Goal: Find specific page/section: Find specific page/section

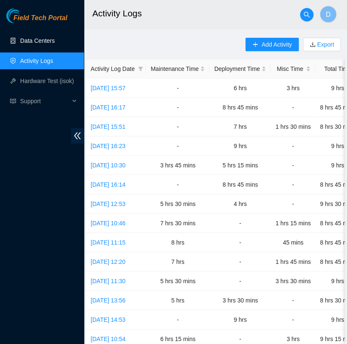
click at [54, 39] on link "Data Centers" at bounding box center [37, 40] width 34 height 7
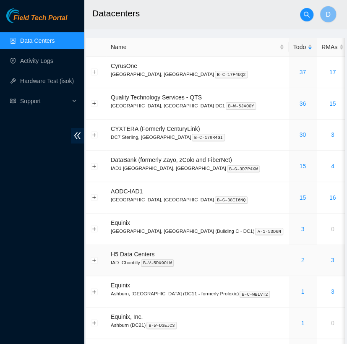
click at [301, 259] on link "2" at bounding box center [302, 259] width 3 height 7
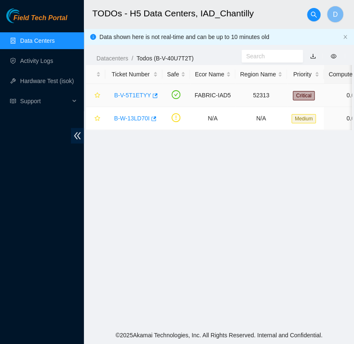
click at [137, 96] on link "B-V-5T1ETYY" at bounding box center [132, 95] width 37 height 7
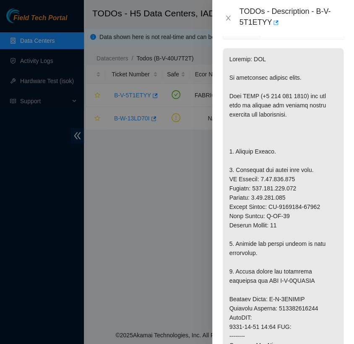
scroll to position [171, 0]
click at [229, 20] on icon "close" at bounding box center [228, 18] width 7 height 7
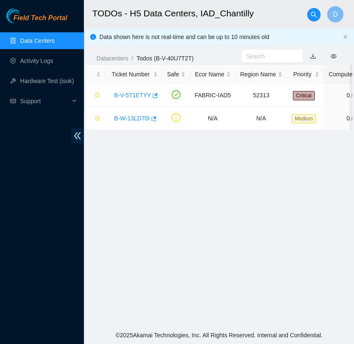
scroll to position [162, 0]
click at [241, 156] on main "TODOs - H5 Data Centers, IAD_Chantilly D Data shown here is not real-time and c…" at bounding box center [219, 163] width 270 height 326
click at [137, 94] on link "B-V-5T1ETYY" at bounding box center [132, 95] width 37 height 7
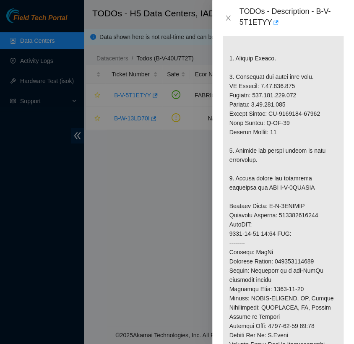
scroll to position [262, 0]
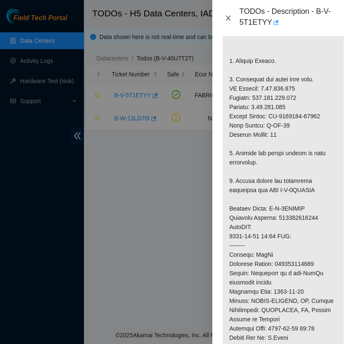
click at [225, 18] on icon "close" at bounding box center [228, 18] width 7 height 7
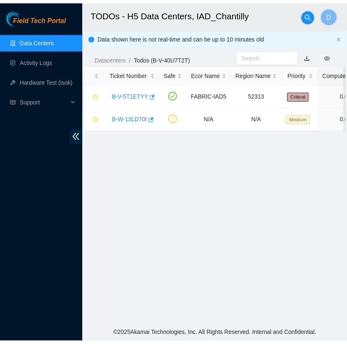
scroll to position [220, 0]
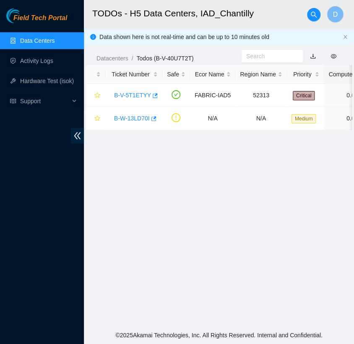
click at [193, 221] on main "TODOs - H5 Data Centers, IAD_Chantilly D Data shown here is not real-time and c…" at bounding box center [219, 163] width 270 height 326
click at [54, 44] on link "Data Centers" at bounding box center [37, 40] width 34 height 7
